Goal: Check status: Check status

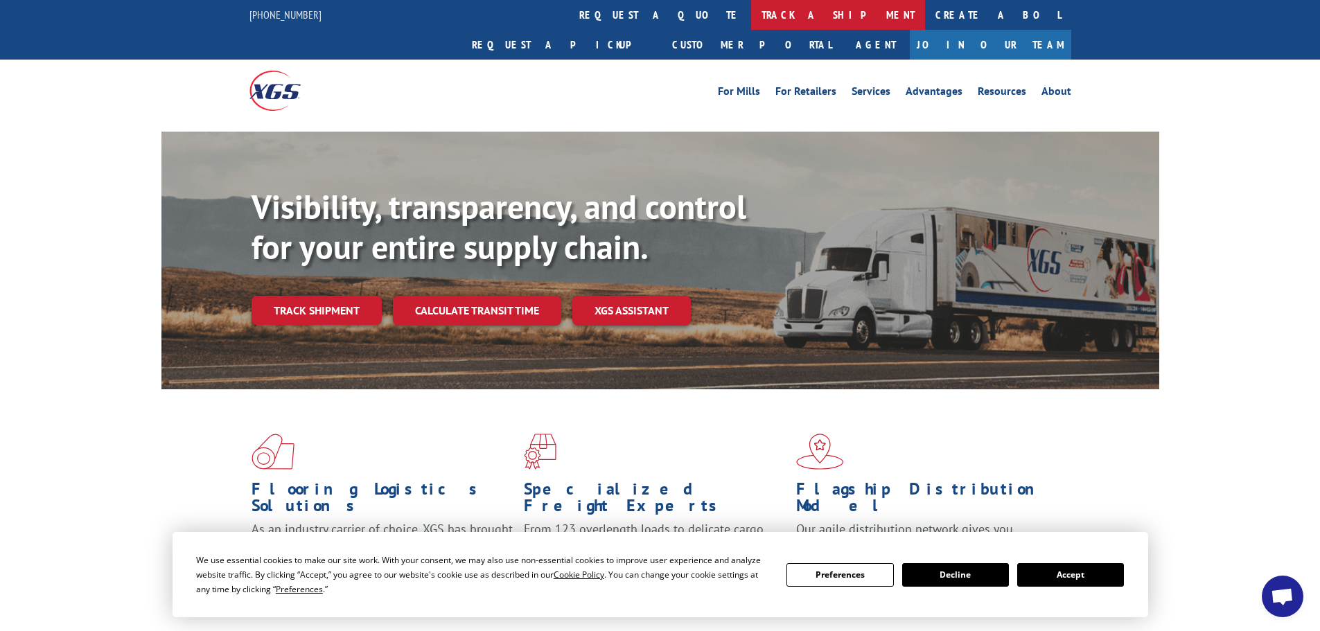
click at [751, 10] on link "track a shipment" at bounding box center [838, 15] width 174 height 30
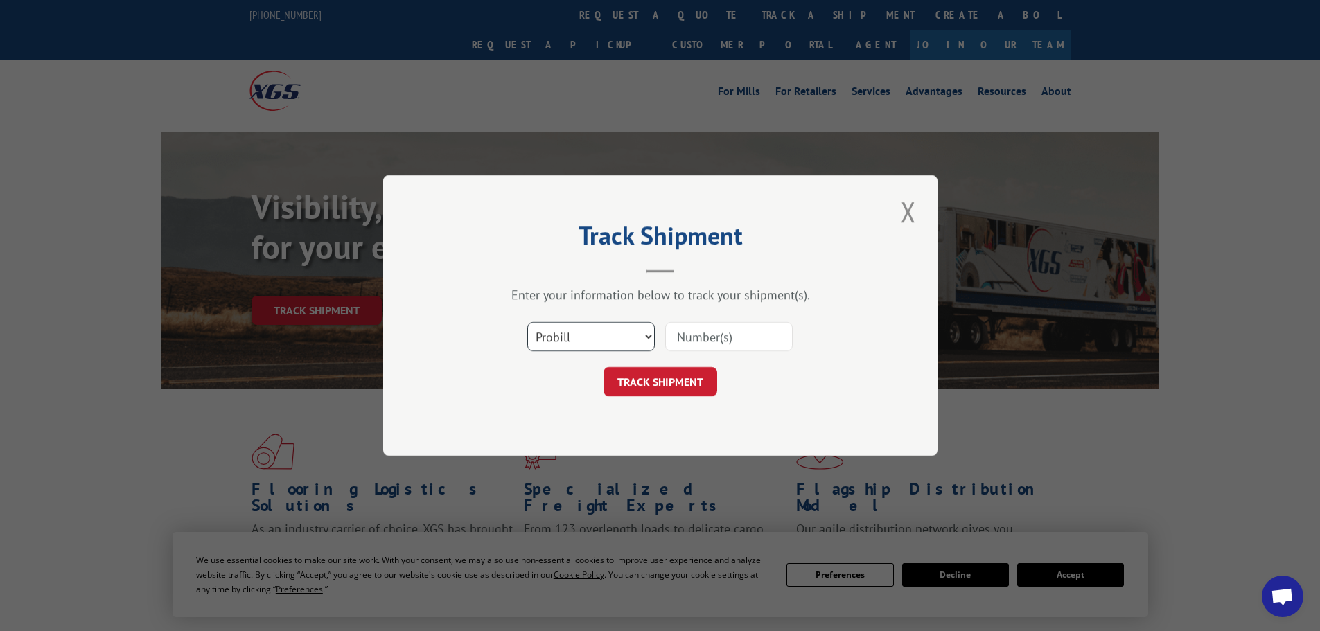
click at [546, 337] on select "Select category... Probill BOL PO" at bounding box center [591, 336] width 128 height 29
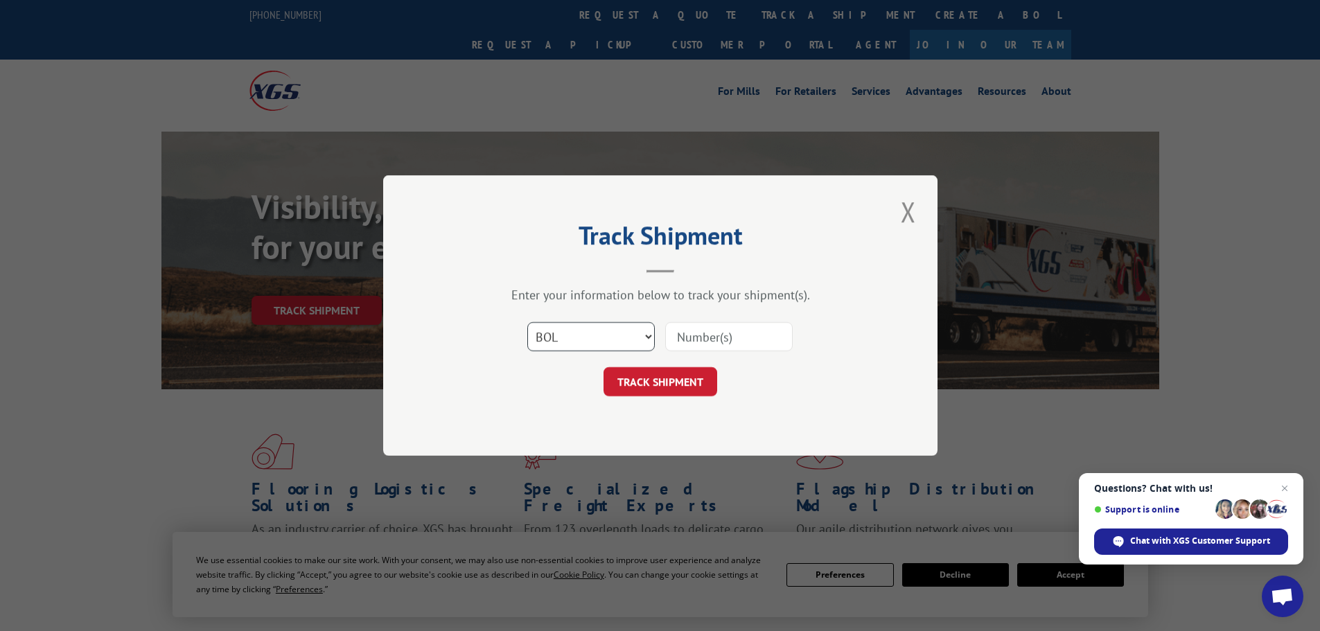
click at [527, 322] on select "Select category... Probill BOL PO" at bounding box center [591, 336] width 128 height 29
click at [690, 337] on input at bounding box center [729, 336] width 128 height 29
click at [548, 333] on select "Select category... Probill BOL PO" at bounding box center [591, 336] width 128 height 29
select select "probill"
click at [527, 322] on select "Select category... Probill BOL PO" at bounding box center [591, 336] width 128 height 29
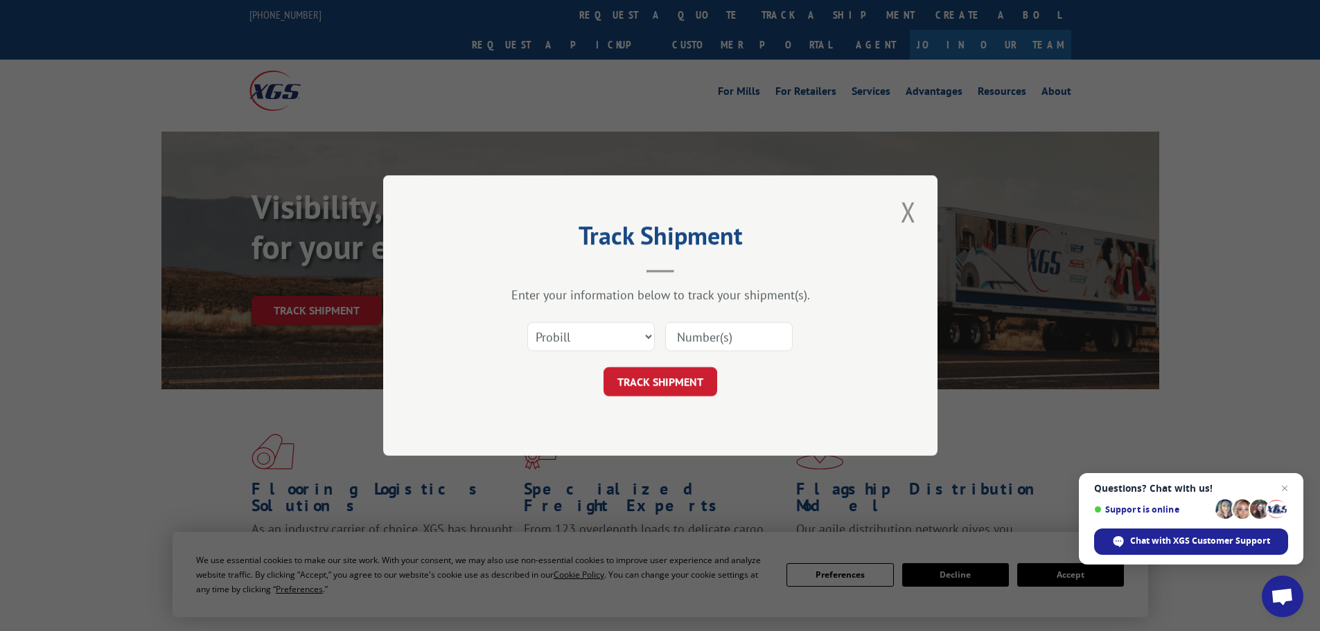
click at [737, 347] on input at bounding box center [729, 336] width 128 height 29
paste input "2823002"
type input "2823002"
click at [679, 392] on button "TRACK SHIPMENT" at bounding box center [661, 381] width 114 height 29
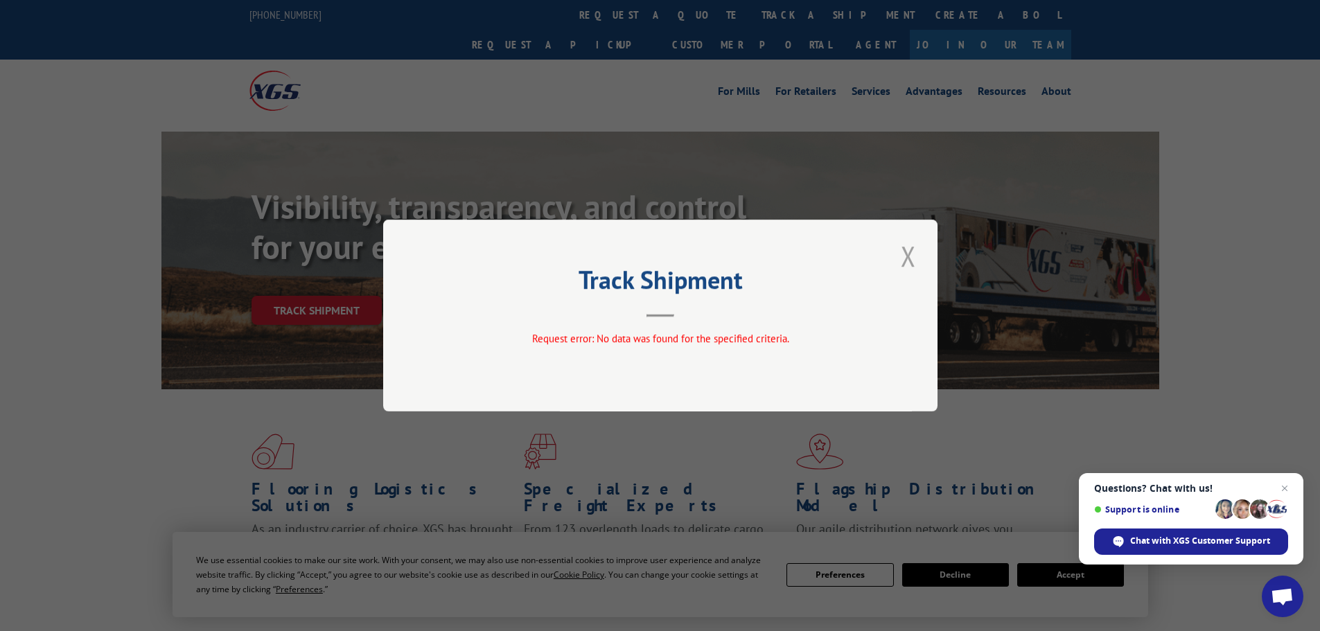
click at [916, 261] on button "Close modal" at bounding box center [909, 256] width 24 height 38
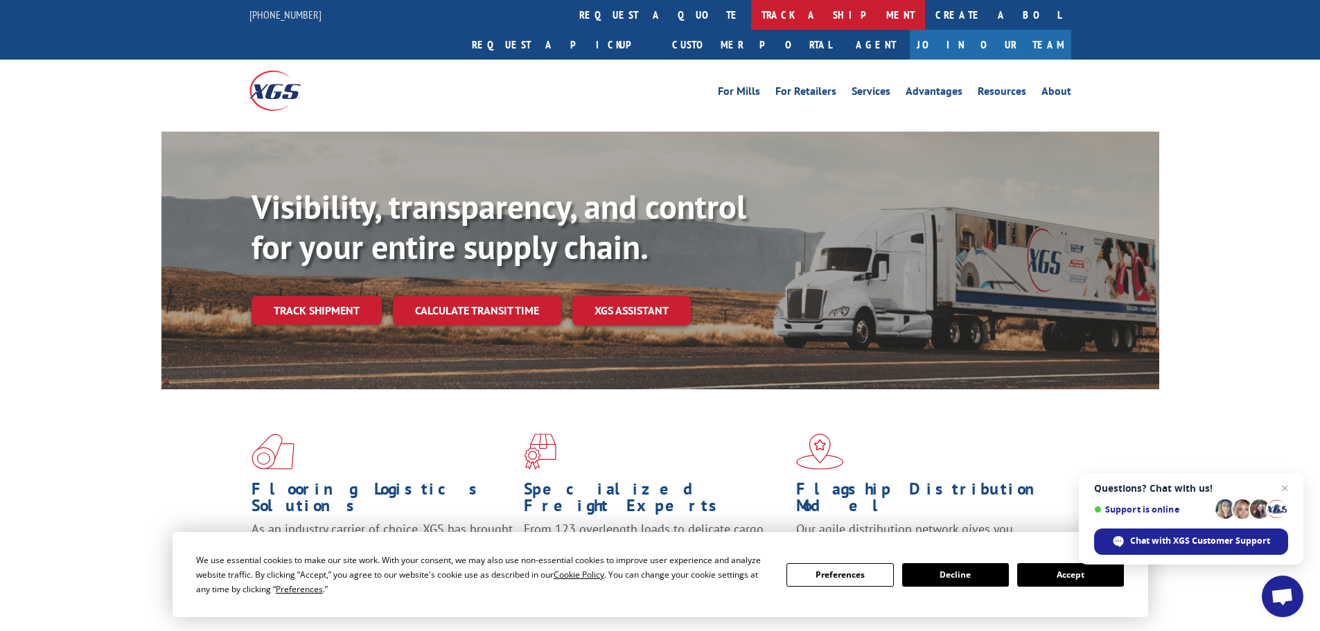
click at [751, 3] on link "track a shipment" at bounding box center [838, 15] width 174 height 30
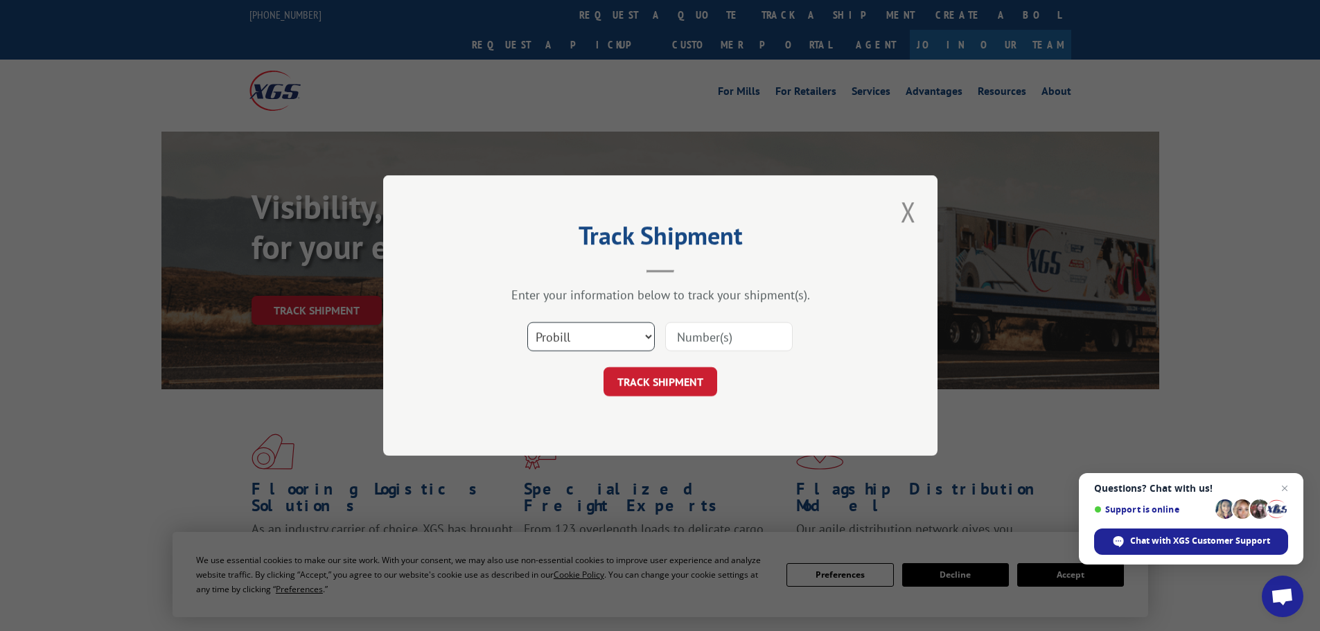
click at [561, 342] on select "Select category... Probill BOL PO" at bounding box center [591, 336] width 128 height 29
select select "bol"
click at [527, 322] on select "Select category... Probill BOL PO" at bounding box center [591, 336] width 128 height 29
click at [701, 333] on input at bounding box center [729, 336] width 128 height 29
paste input "0078104414"
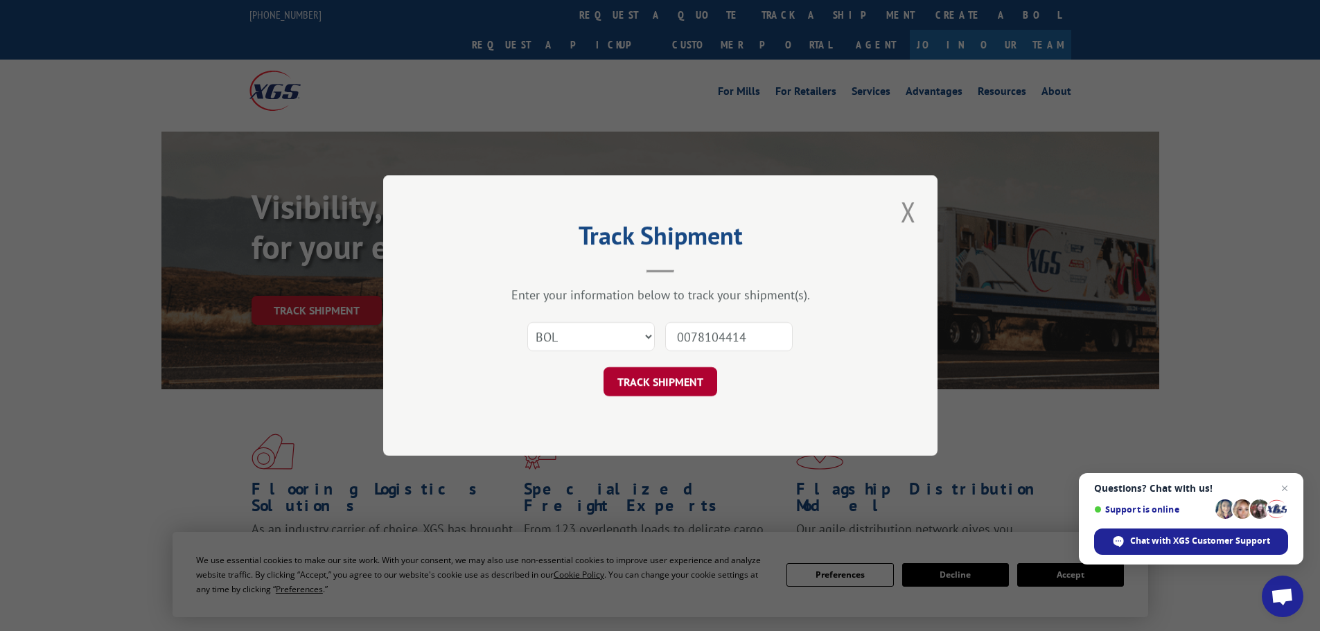
type input "0078104414"
click at [689, 389] on button "TRACK SHIPMENT" at bounding box center [661, 381] width 114 height 29
